Goal: Information Seeking & Learning: Learn about a topic

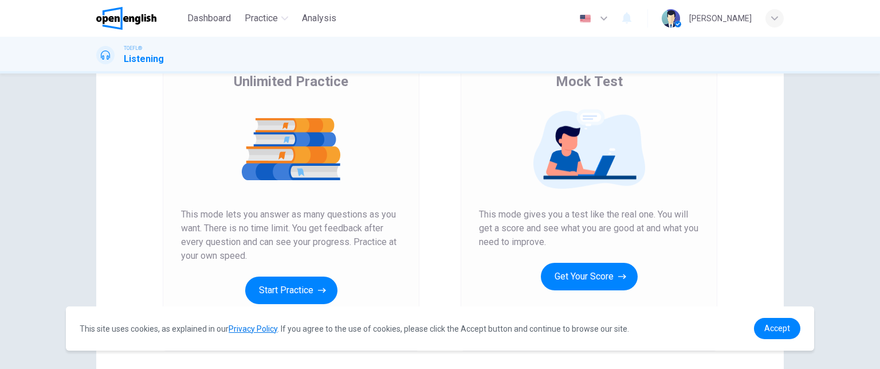
scroll to position [186, 0]
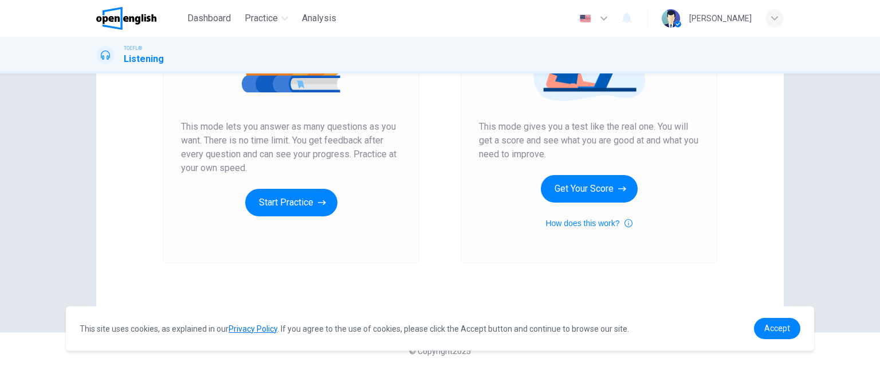
click at [555, 320] on body "This site uses cookies, as explained in our Privacy Policy . If you agree to th…" at bounding box center [440, 184] width 880 height 369
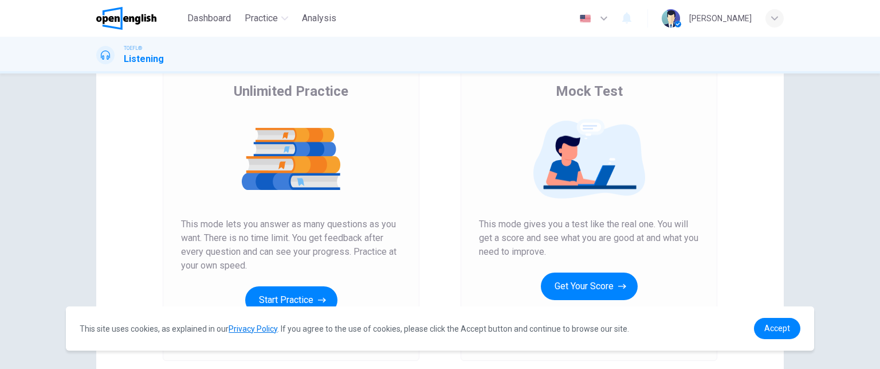
scroll to position [92, 0]
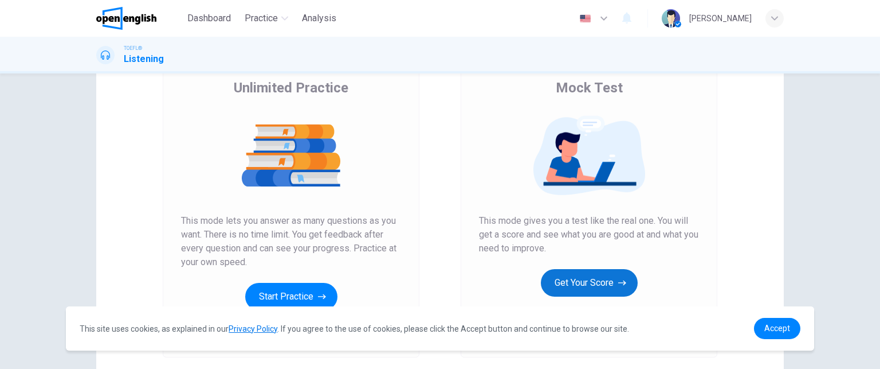
click at [579, 280] on button "Get Your Score" at bounding box center [589, 283] width 97 height 28
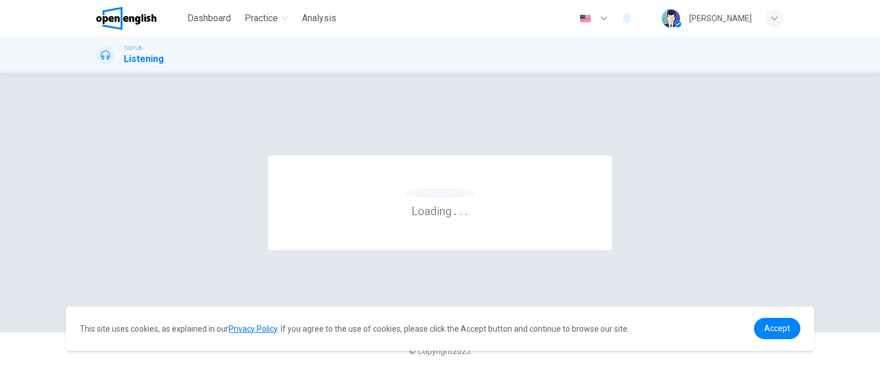
scroll to position [0, 0]
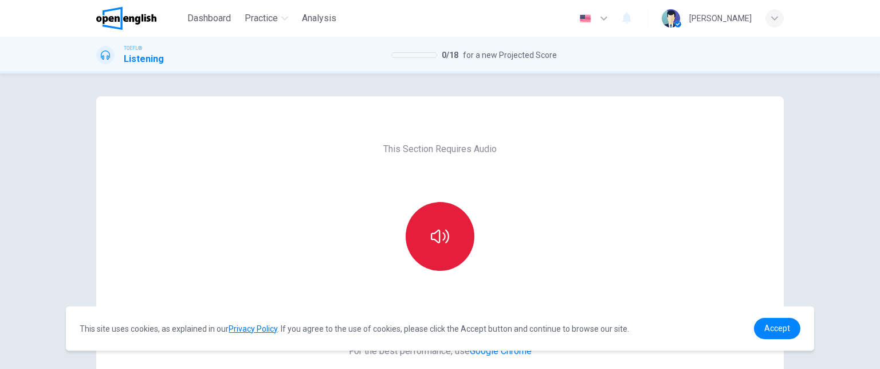
click at [447, 235] on button "button" at bounding box center [440, 236] width 69 height 69
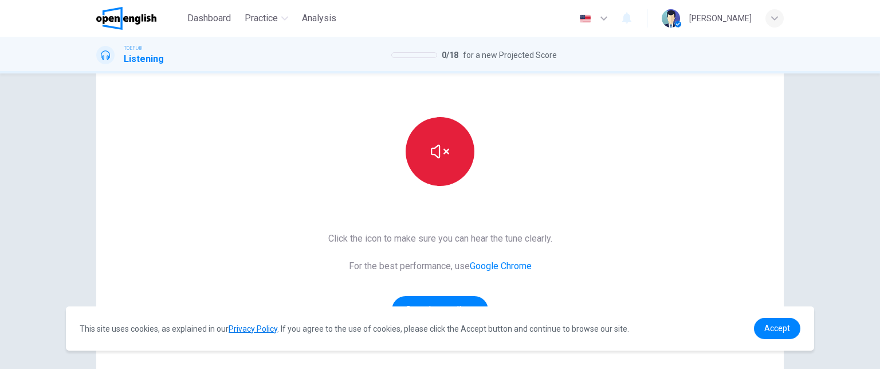
scroll to position [112, 0]
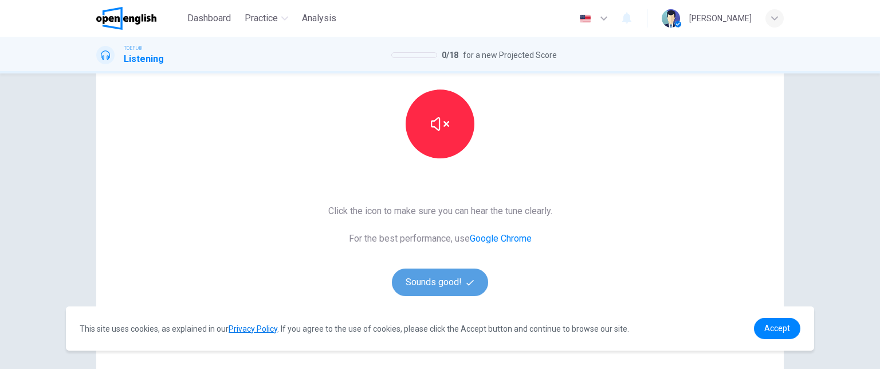
click at [441, 283] on button "Sounds good!" at bounding box center [440, 282] width 96 height 28
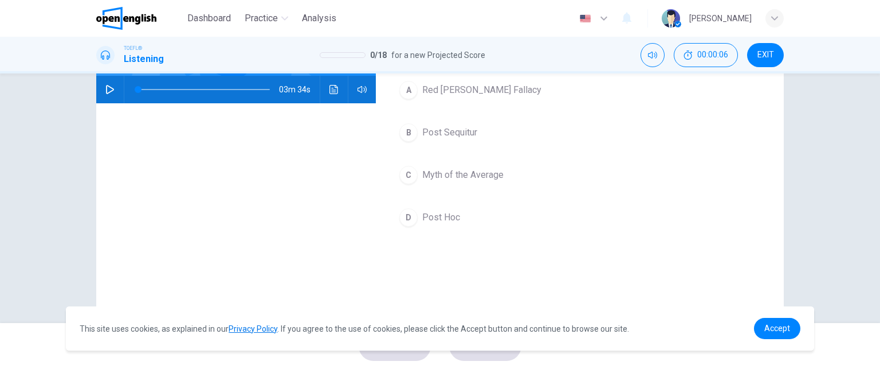
scroll to position [61, 0]
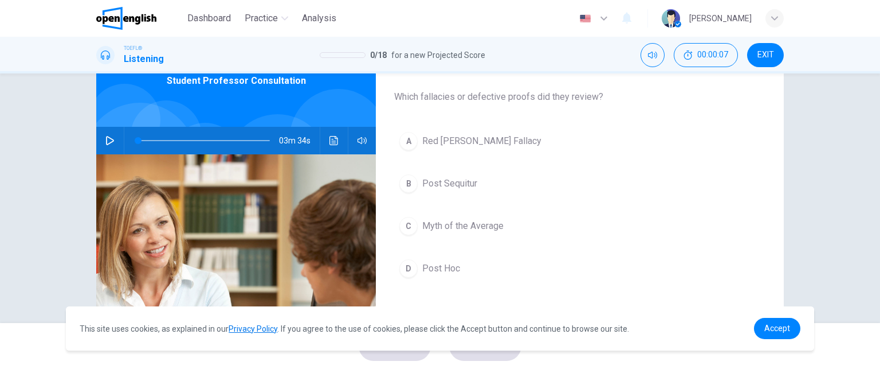
click at [109, 139] on icon "button" at bounding box center [110, 140] width 8 height 9
type input "*"
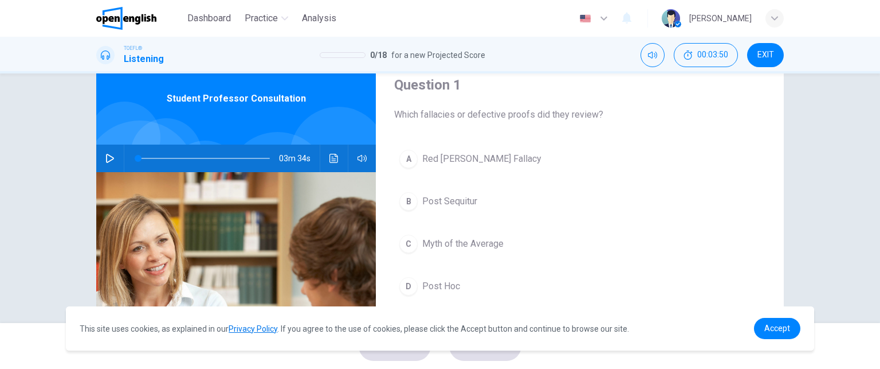
scroll to position [41, 0]
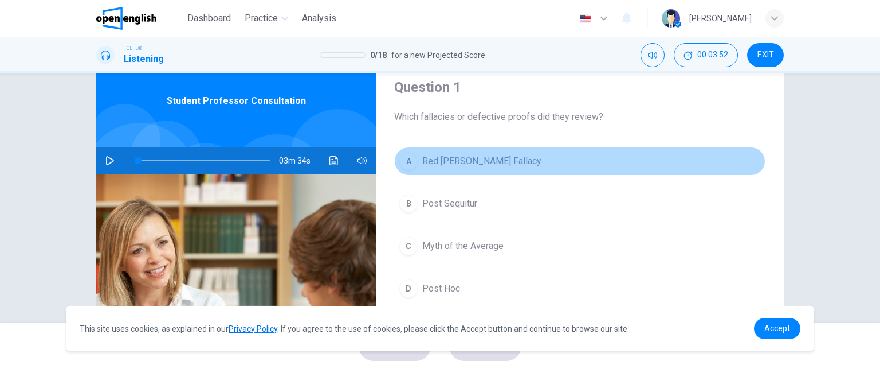
click at [426, 166] on span "Red [PERSON_NAME] Fallacy" at bounding box center [481, 161] width 119 height 14
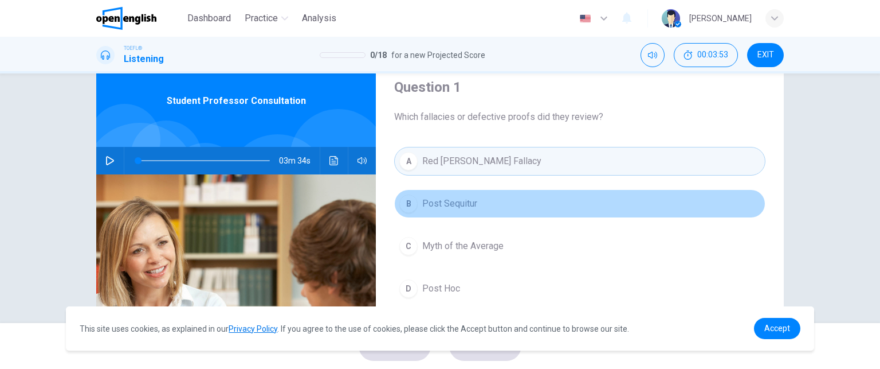
click at [417, 202] on button "B Post Sequitur" at bounding box center [579, 203] width 371 height 29
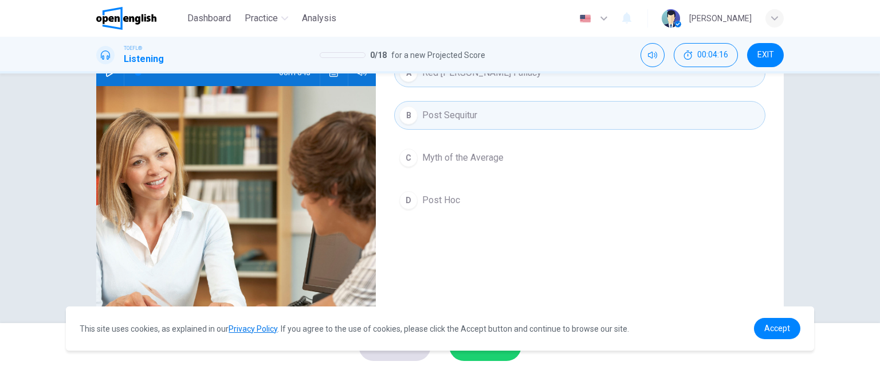
scroll to position [195, 0]
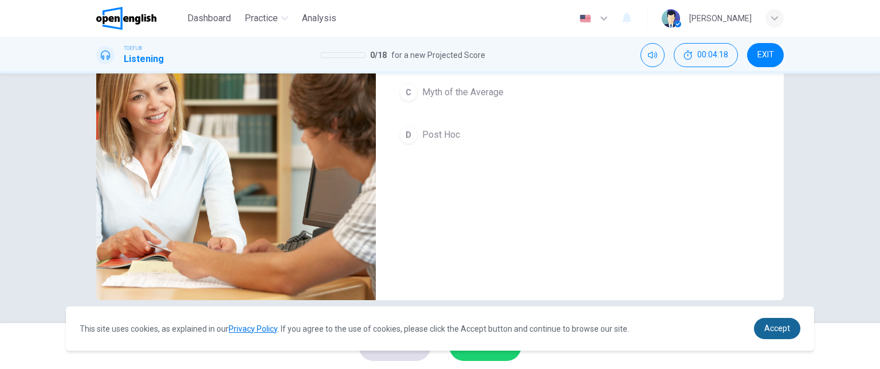
click at [774, 327] on span "Accept" at bounding box center [778, 327] width 26 height 9
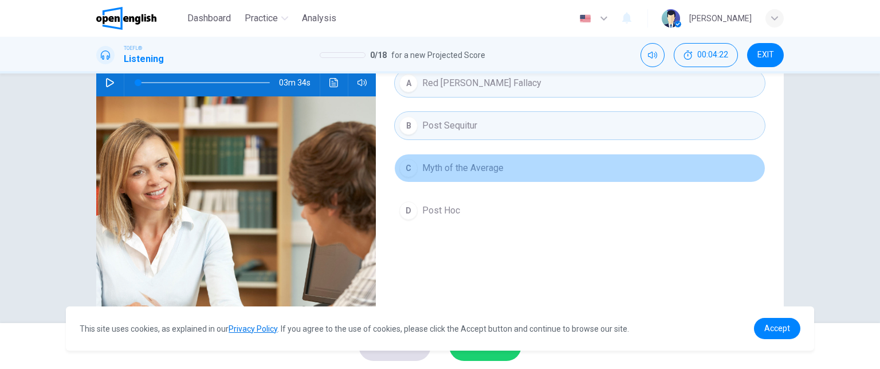
click at [465, 158] on button "C Myth of the Average" at bounding box center [579, 168] width 371 height 29
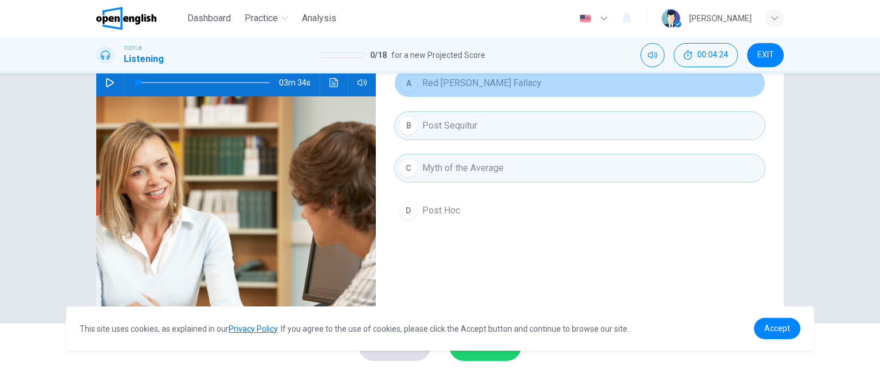
click at [438, 85] on span "Red [PERSON_NAME] Fallacy" at bounding box center [481, 83] width 119 height 14
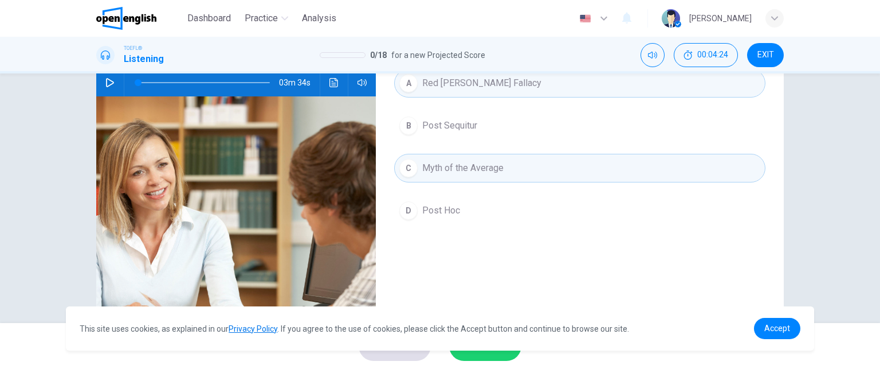
click at [449, 126] on span "Post Sequitur" at bounding box center [449, 126] width 55 height 14
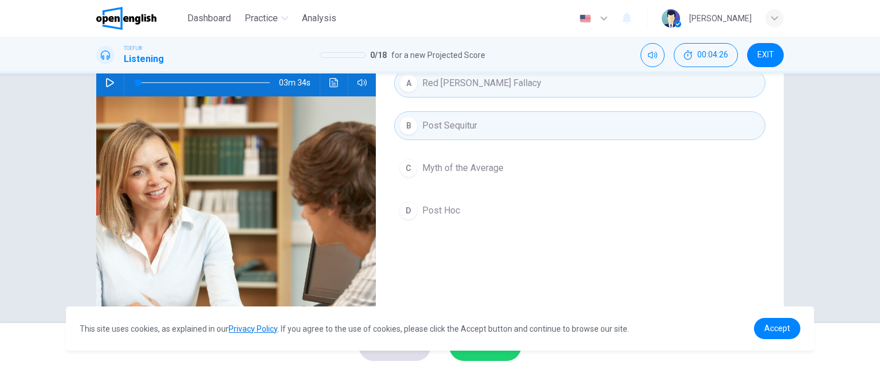
scroll to position [195, 0]
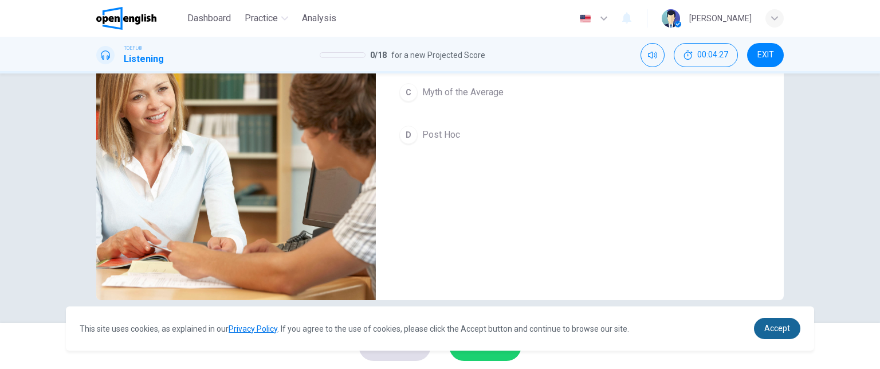
click at [776, 326] on span "Accept" at bounding box center [778, 327] width 26 height 9
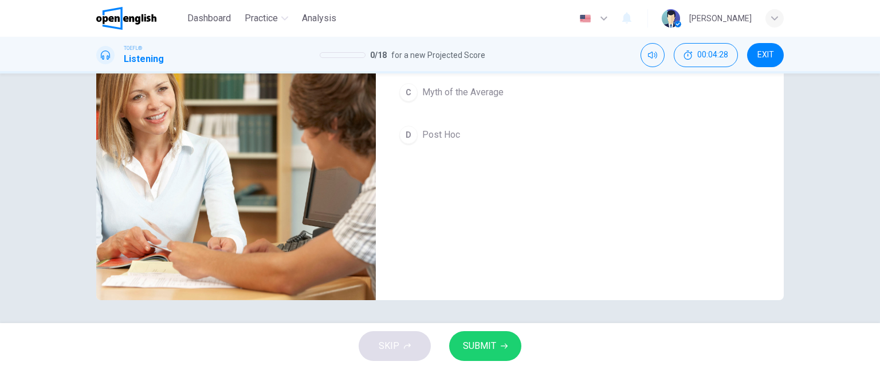
click at [484, 346] on span "SUBMIT" at bounding box center [479, 346] width 33 height 16
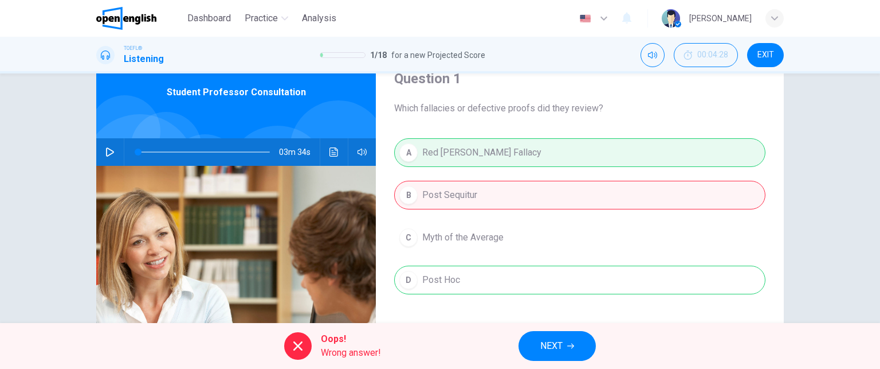
scroll to position [49, 0]
click at [565, 345] on button "NEXT" at bounding box center [557, 346] width 77 height 30
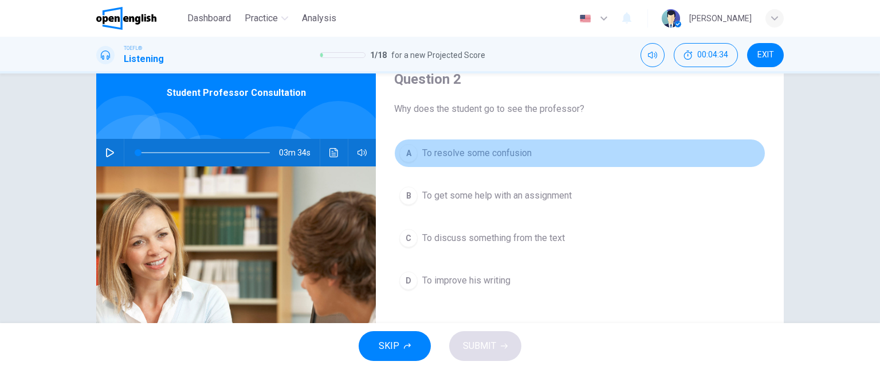
click at [497, 152] on span "To resolve some confusion" at bounding box center [476, 153] width 109 height 14
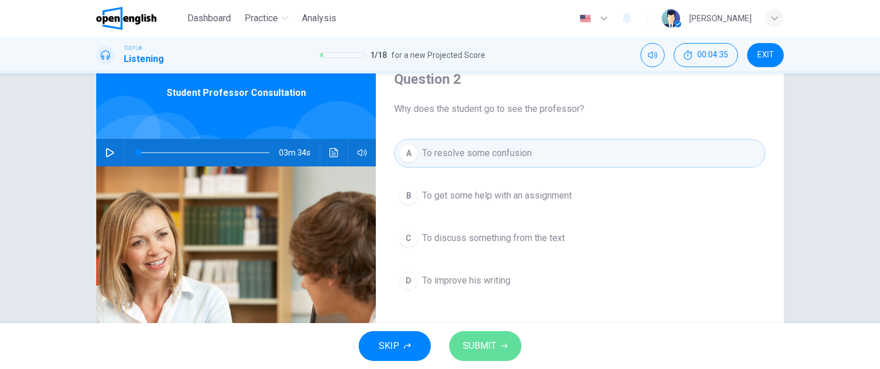
click at [510, 342] on button "SUBMIT" at bounding box center [485, 346] width 72 height 30
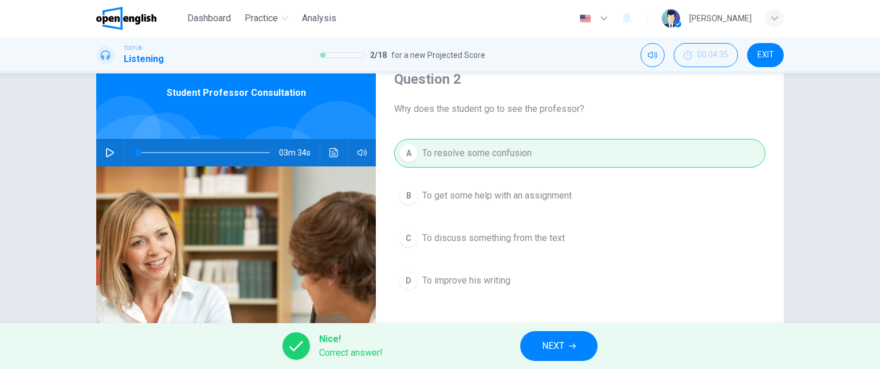
click at [550, 343] on span "NEXT" at bounding box center [553, 346] width 22 height 16
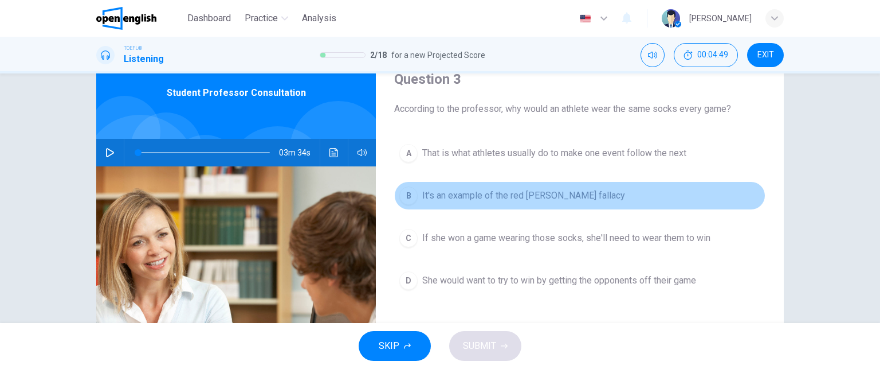
click at [464, 201] on span "It's an example of the red [PERSON_NAME] fallacy" at bounding box center [523, 196] width 203 height 14
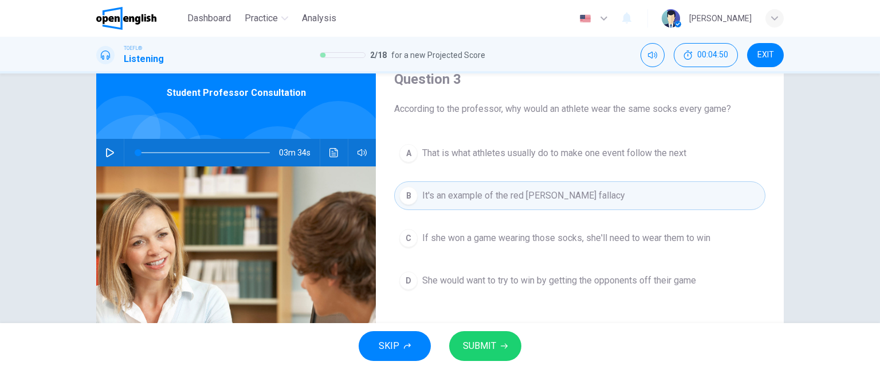
click at [504, 332] on button "SUBMIT" at bounding box center [485, 346] width 72 height 30
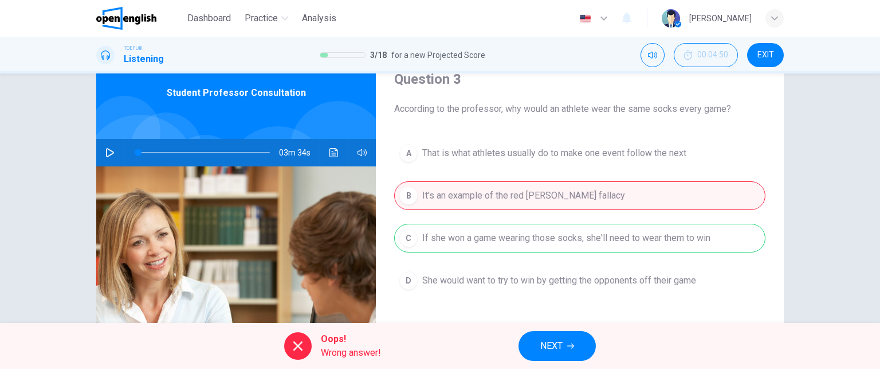
click at [550, 339] on span "NEXT" at bounding box center [551, 346] width 22 height 16
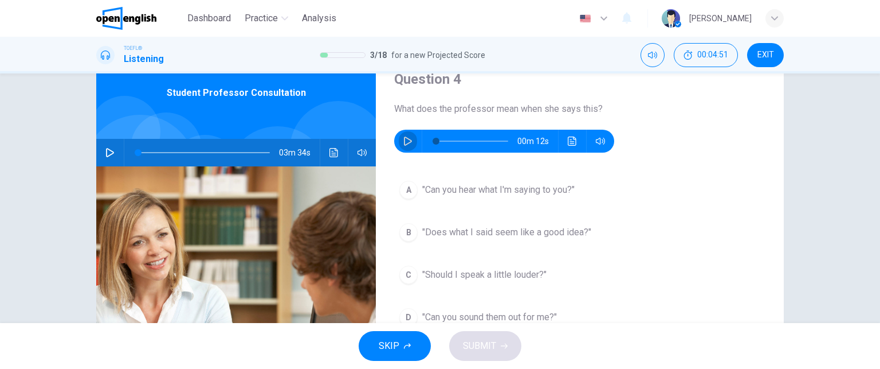
click at [402, 147] on button "button" at bounding box center [408, 141] width 18 height 23
type input "*"
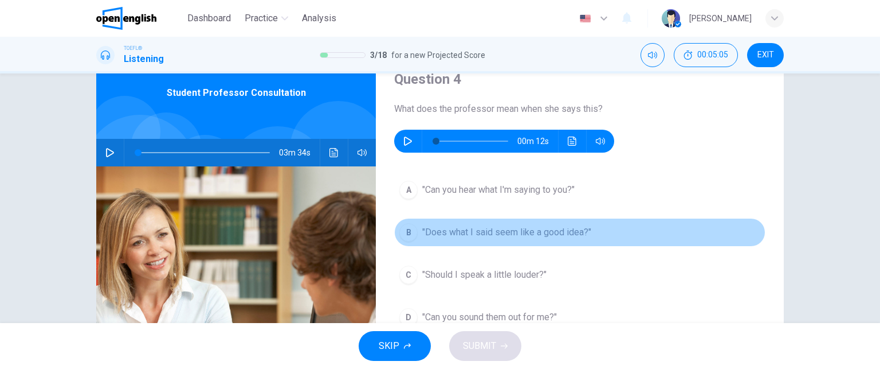
click at [453, 238] on span ""Does what I said seem like a good idea?"" at bounding box center [506, 232] width 169 height 14
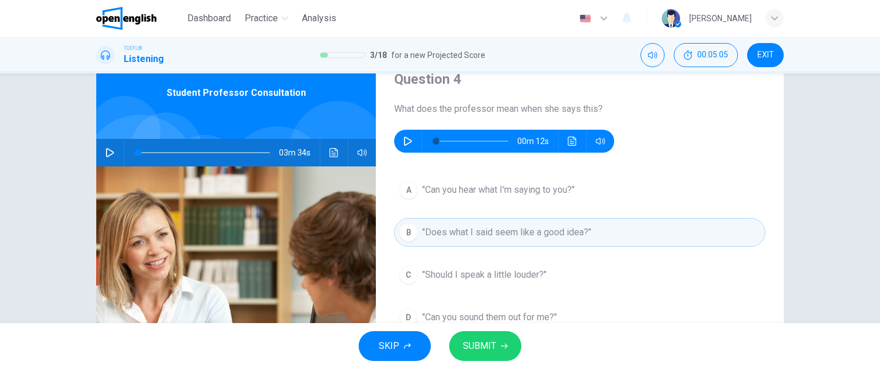
scroll to position [88, 0]
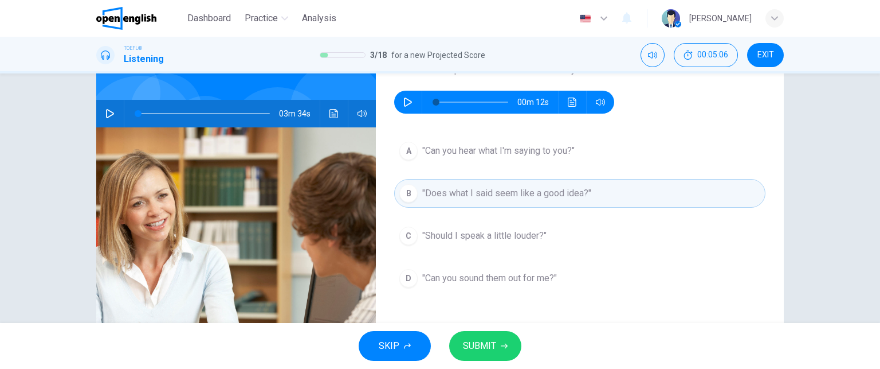
click at [492, 350] on span "SUBMIT" at bounding box center [479, 346] width 33 height 16
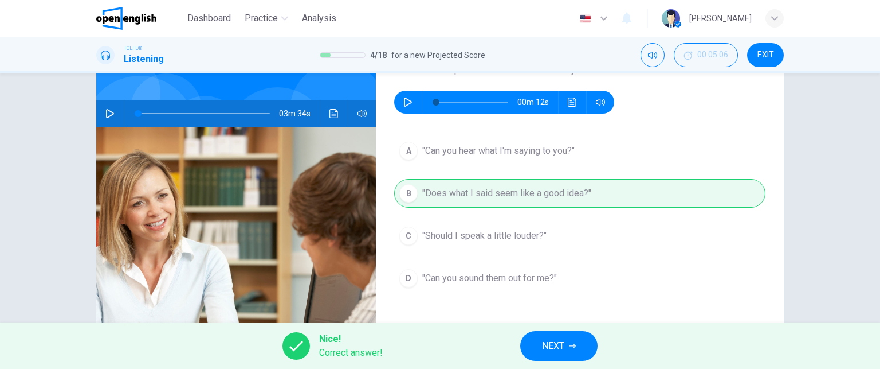
click at [547, 341] on span "NEXT" at bounding box center [553, 346] width 22 height 16
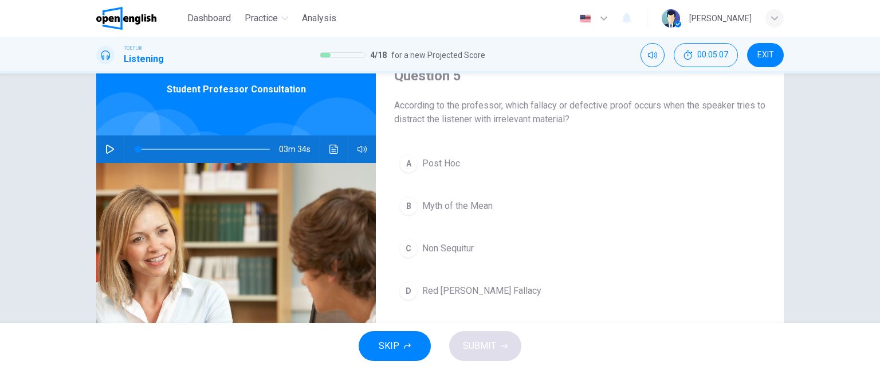
scroll to position [52, 0]
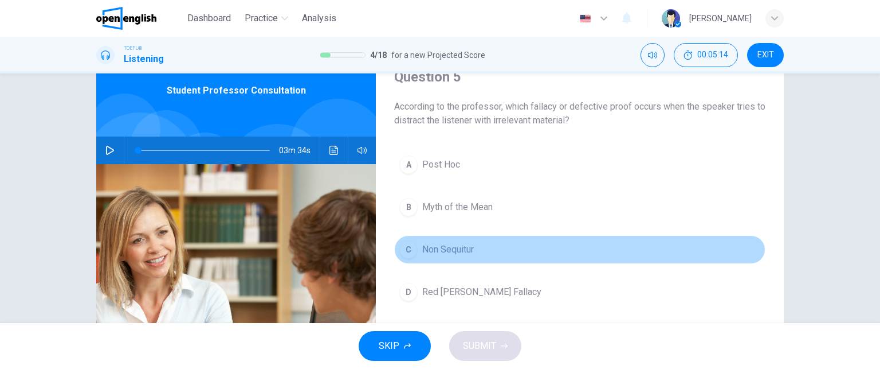
click at [457, 256] on button "C Non Sequitur" at bounding box center [579, 249] width 371 height 29
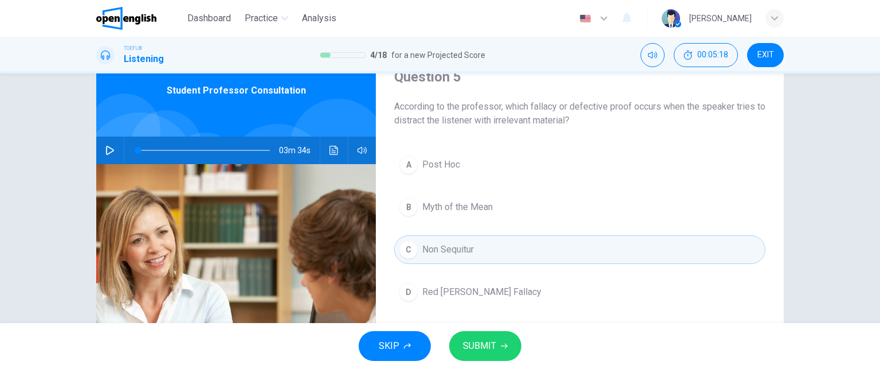
click at [522, 212] on button "B Myth of the Mean" at bounding box center [579, 207] width 371 height 29
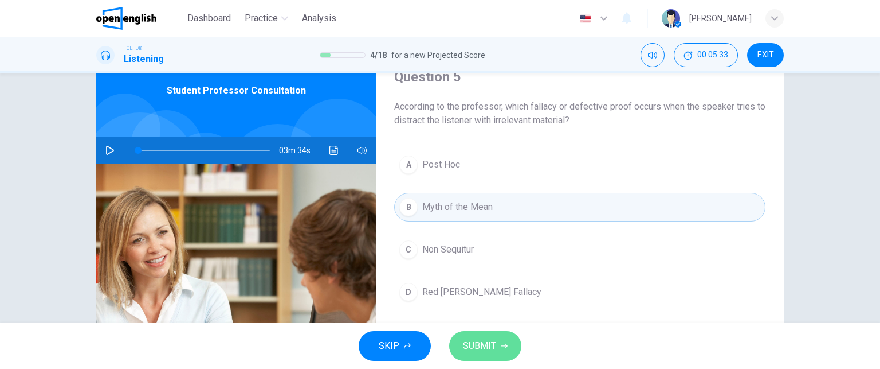
click at [492, 343] on span "SUBMIT" at bounding box center [479, 346] width 33 height 16
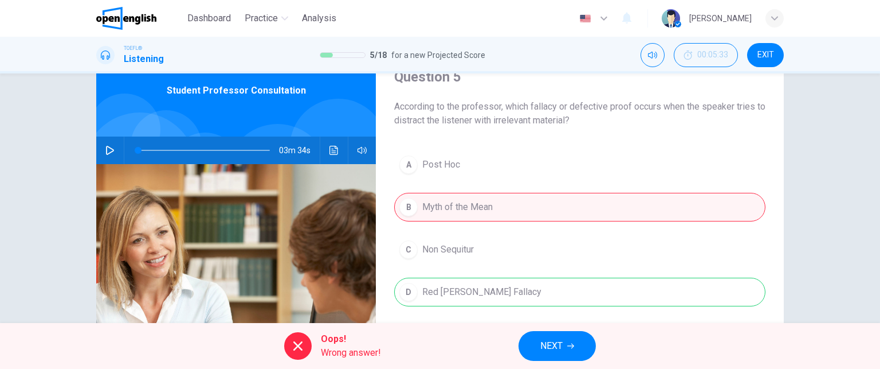
click at [540, 343] on span "NEXT" at bounding box center [551, 346] width 22 height 16
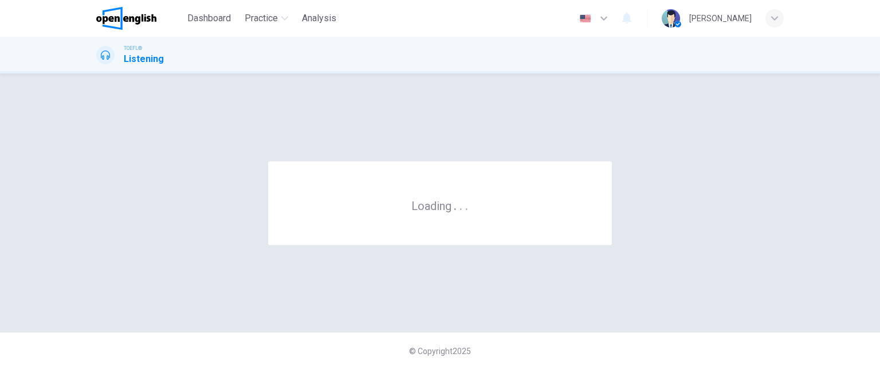
scroll to position [0, 0]
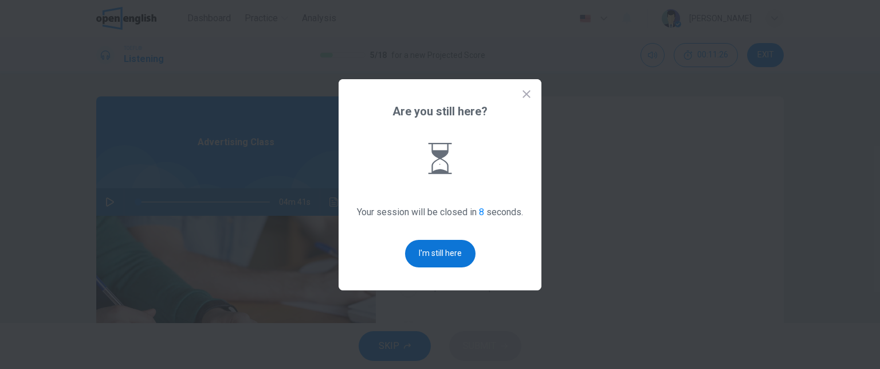
click at [438, 247] on button "I'm still here" at bounding box center [440, 254] width 70 height 28
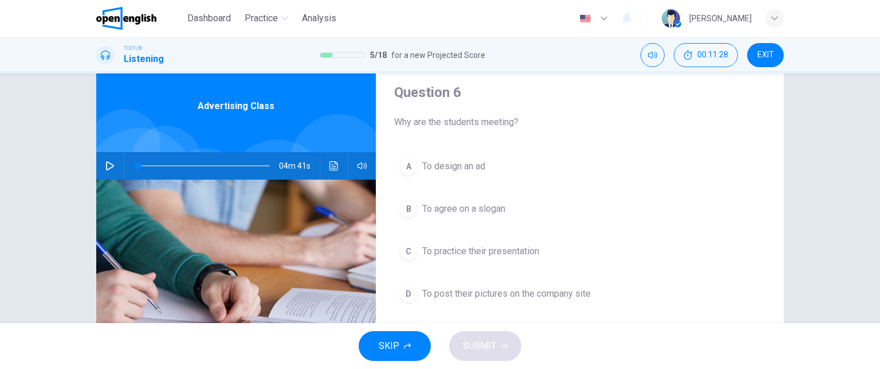
scroll to position [36, 0]
